Goal: Book appointment/travel/reservation

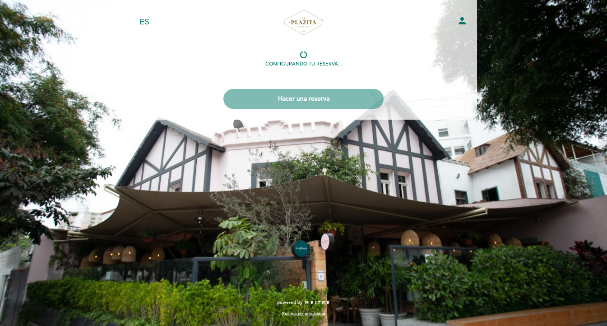
select select "es"
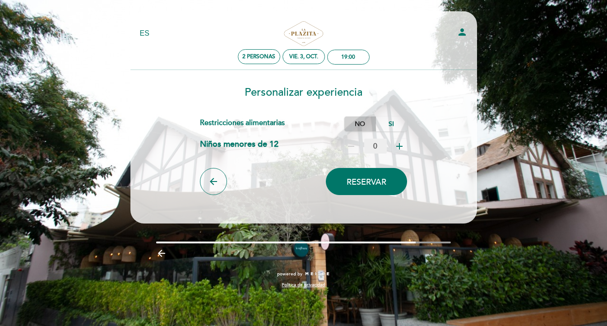
click at [360, 123] on label "No" at bounding box center [360, 123] width 32 height 15
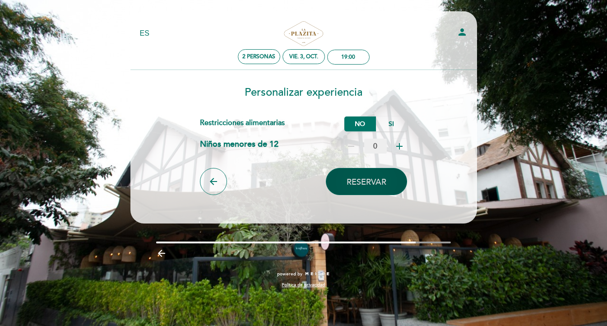
click at [373, 182] on span "Reservar" at bounding box center [366, 182] width 40 height 10
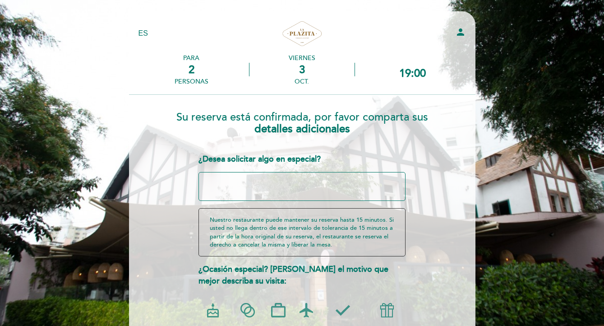
click at [291, 185] on textarea at bounding box center [301, 186] width 207 height 29
type textarea "Q"
type textarea "P"
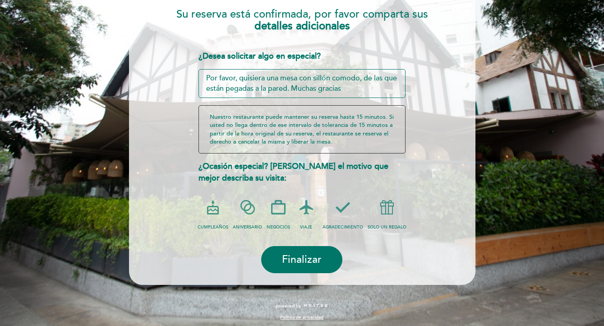
scroll to position [106, 0]
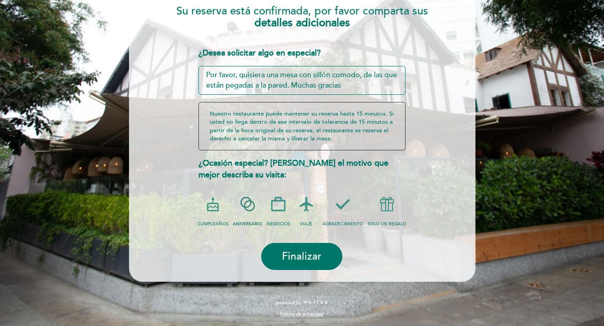
type textarea "Por favor, quisiera una mesa con sillón comodo, de las que están pegadas a la p…"
click at [248, 203] on icon at bounding box center [247, 203] width 23 height 23
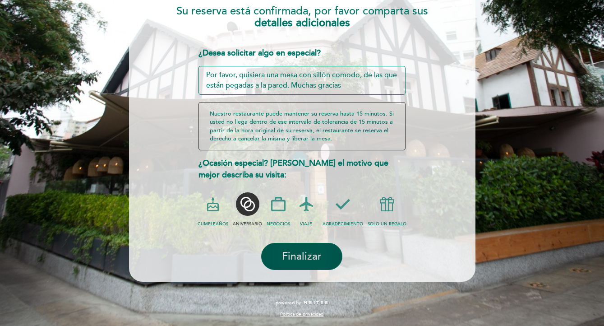
click at [314, 261] on span "Finalizar" at bounding box center [302, 256] width 40 height 13
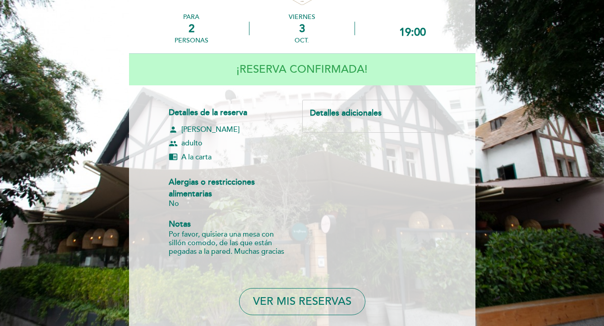
scroll to position [0, 0]
